Goal: Check status: Check status

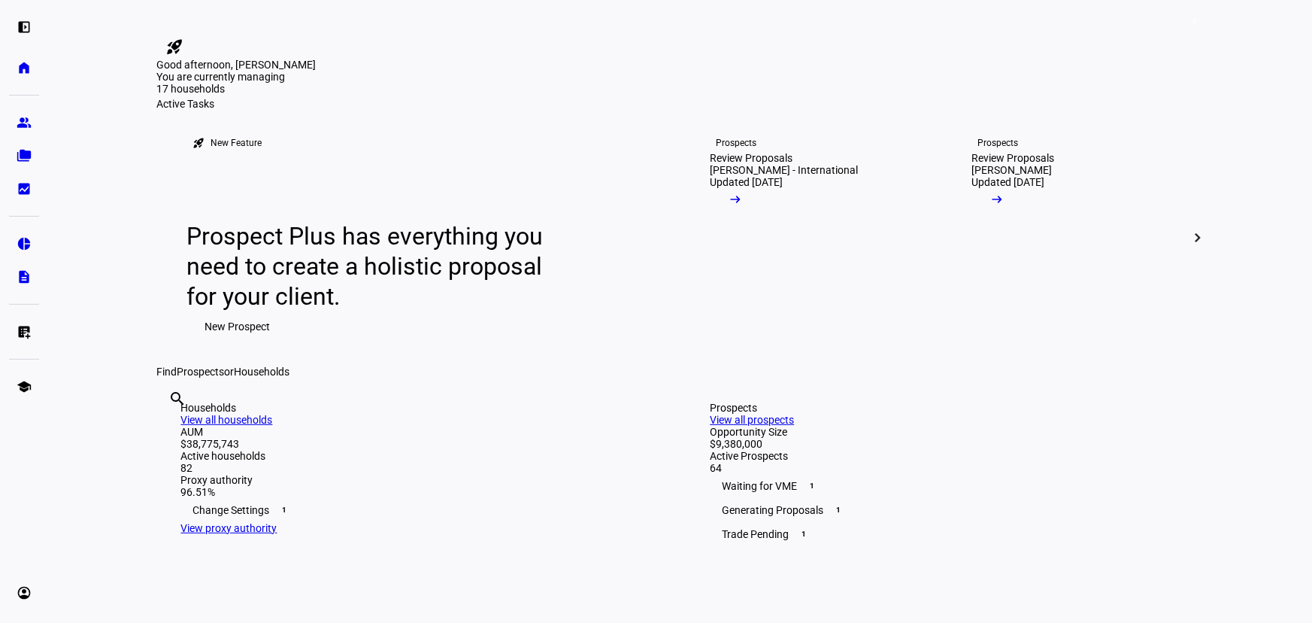
click at [38, 158] on plt-menu-item "folder_copy Households" at bounding box center [24, 156] width 30 height 30
click at [30, 158] on eth-mat-symbol "folder_copy" at bounding box center [24, 155] width 15 height 15
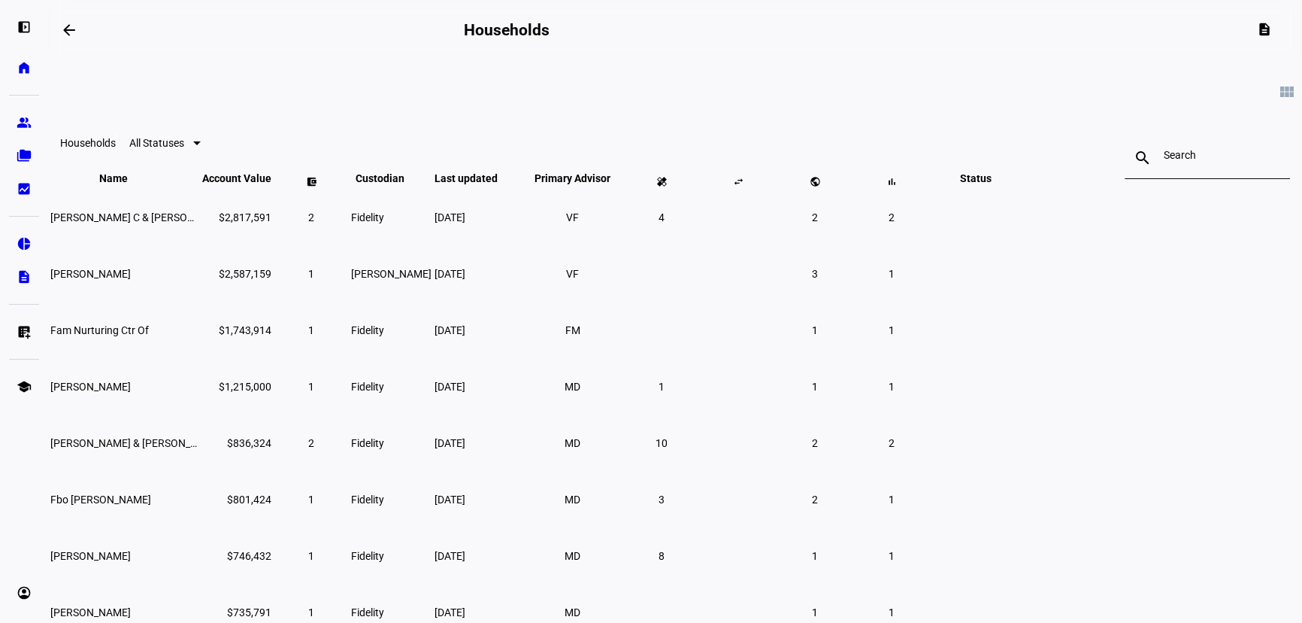
click at [1164, 158] on input at bounding box center [1207, 155] width 87 height 12
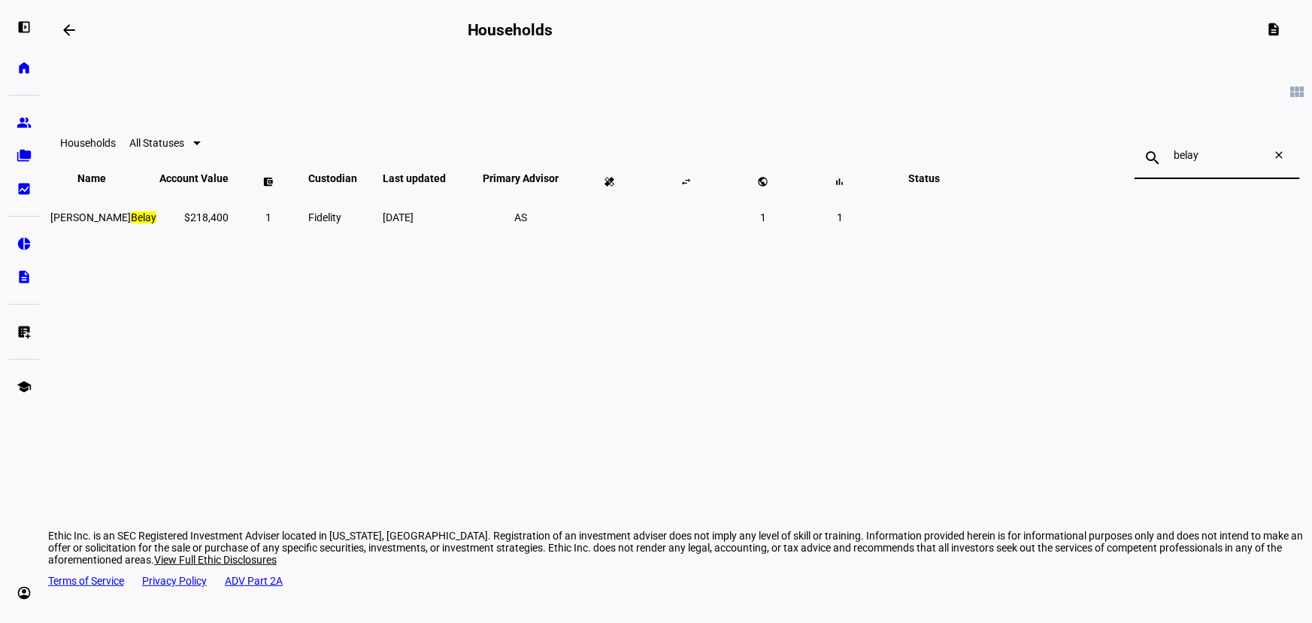
type input "belay"
click at [414, 223] on span "[DATE]" at bounding box center [398, 217] width 31 height 12
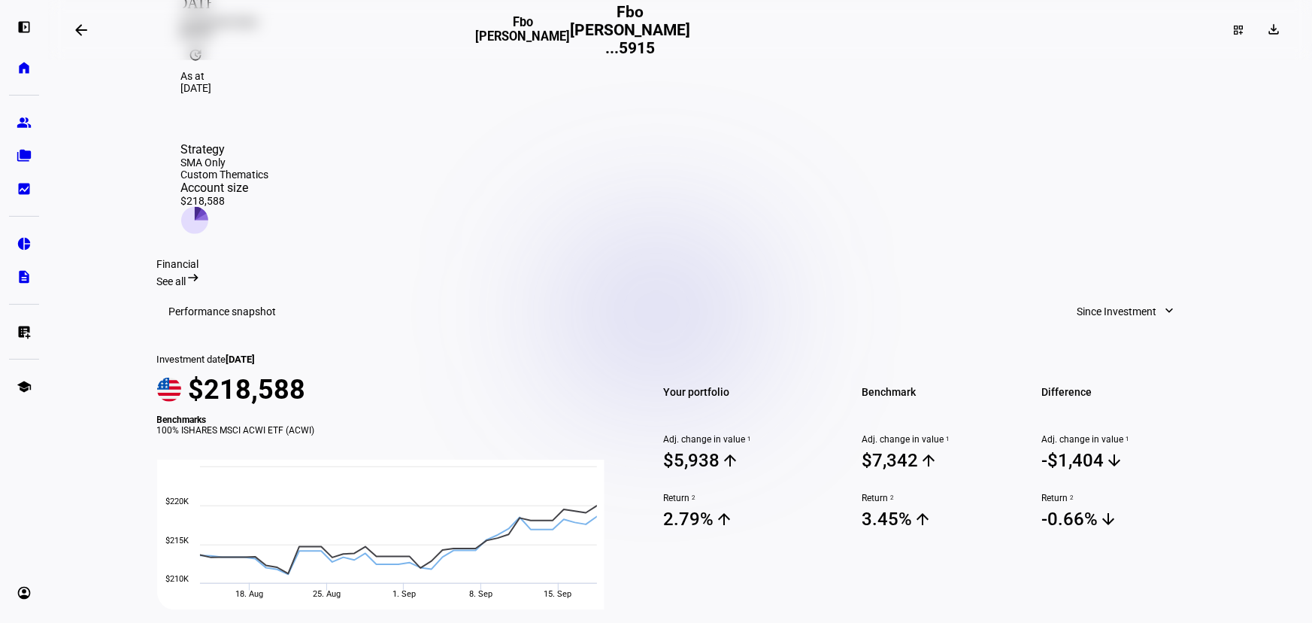
scroll to position [341, 0]
click at [1117, 295] on span "Since Investment" at bounding box center [1118, 310] width 80 height 30
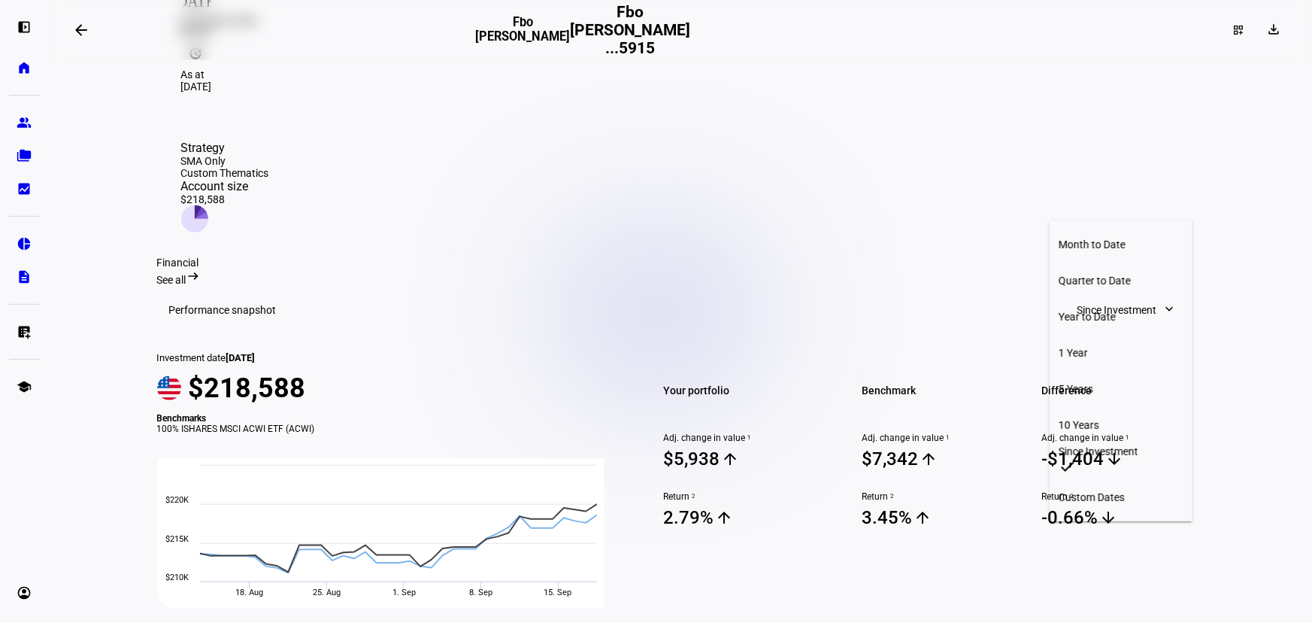
click at [1124, 311] on div "Year to Date" at bounding box center [1121, 317] width 125 height 12
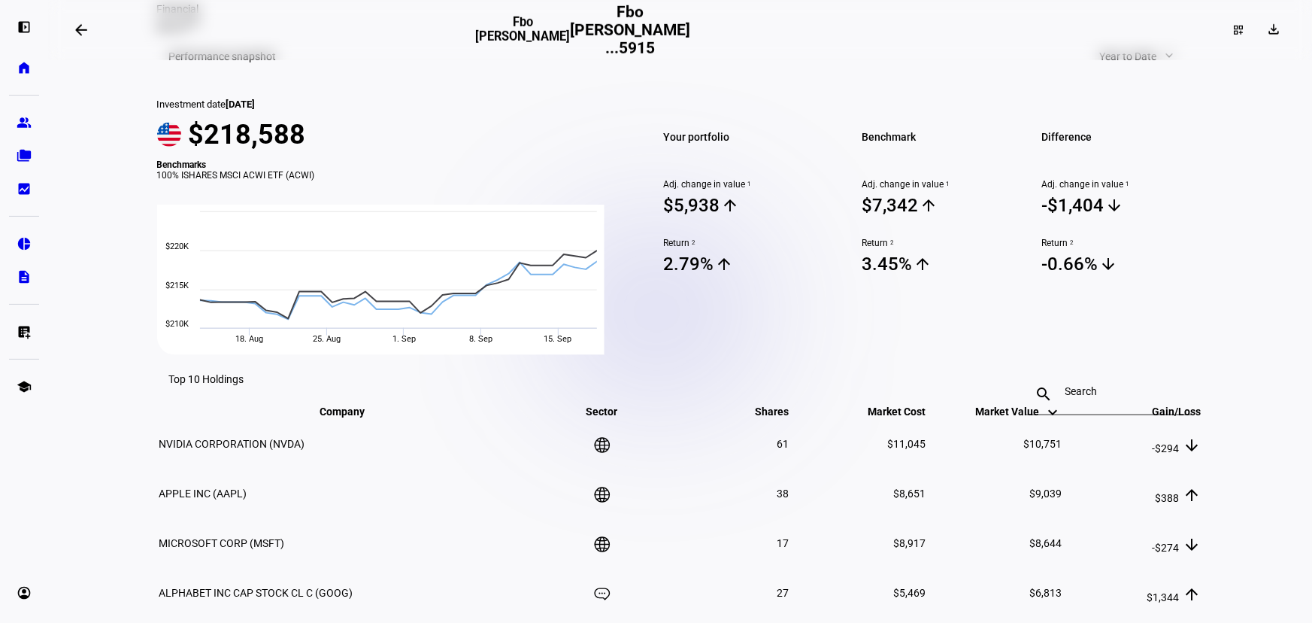
scroll to position [478, 0]
